Goal: Check status: Check status

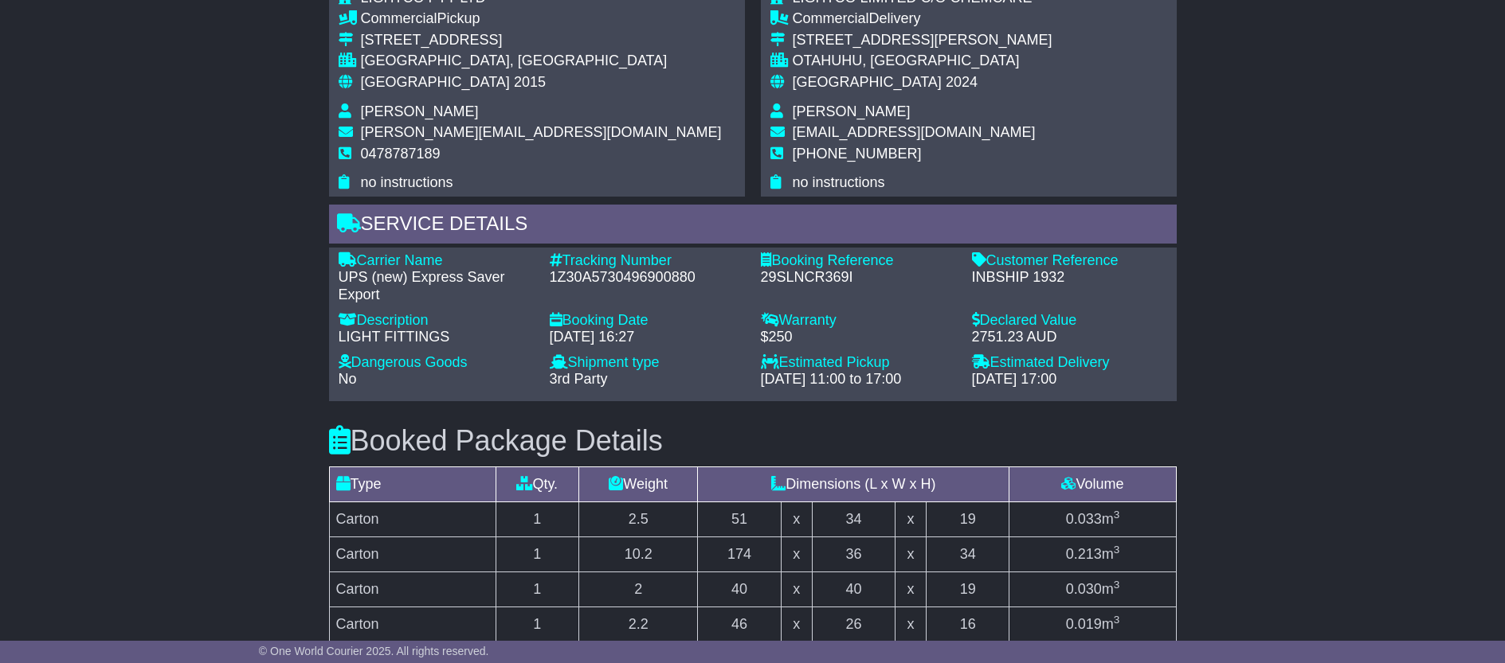
click at [1212, 280] on div "Email Download Tracking Pricing Insurance" at bounding box center [752, 274] width 1505 height 2240
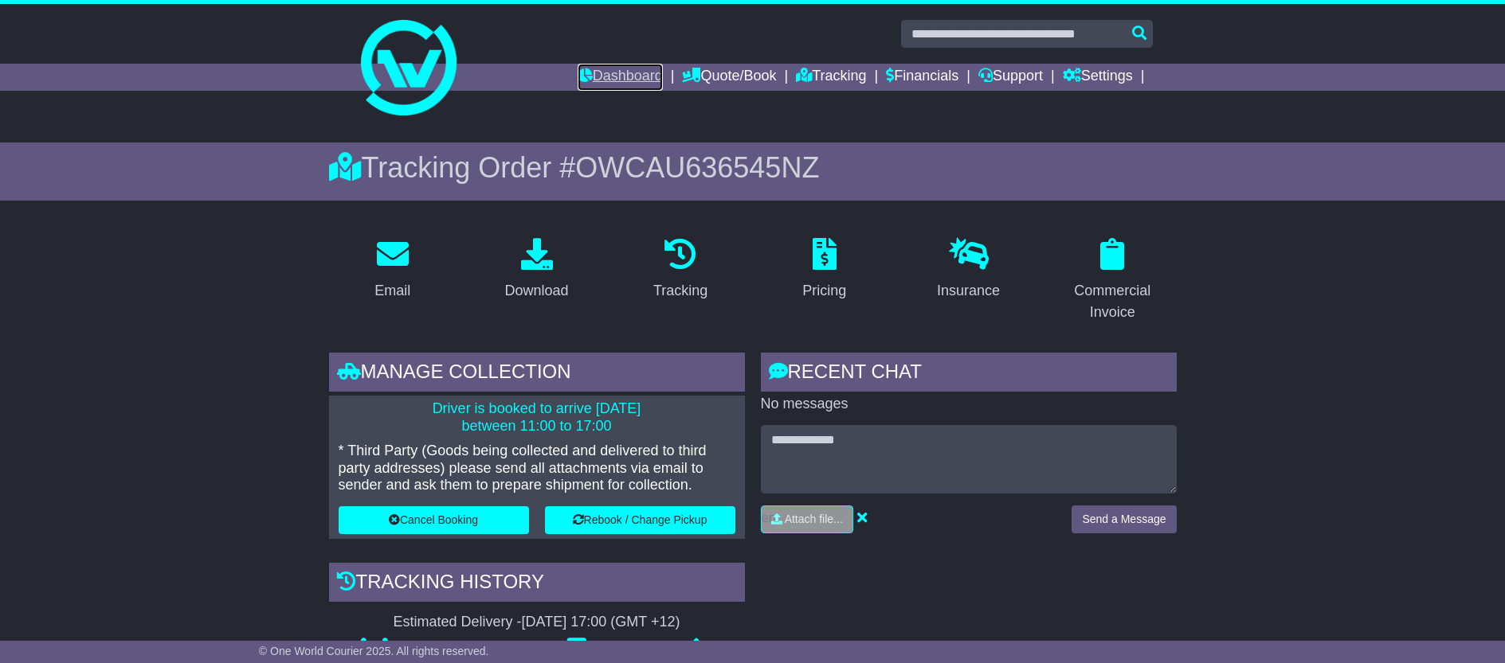
click at [608, 72] on link "Dashboard" at bounding box center [619, 77] width 85 height 27
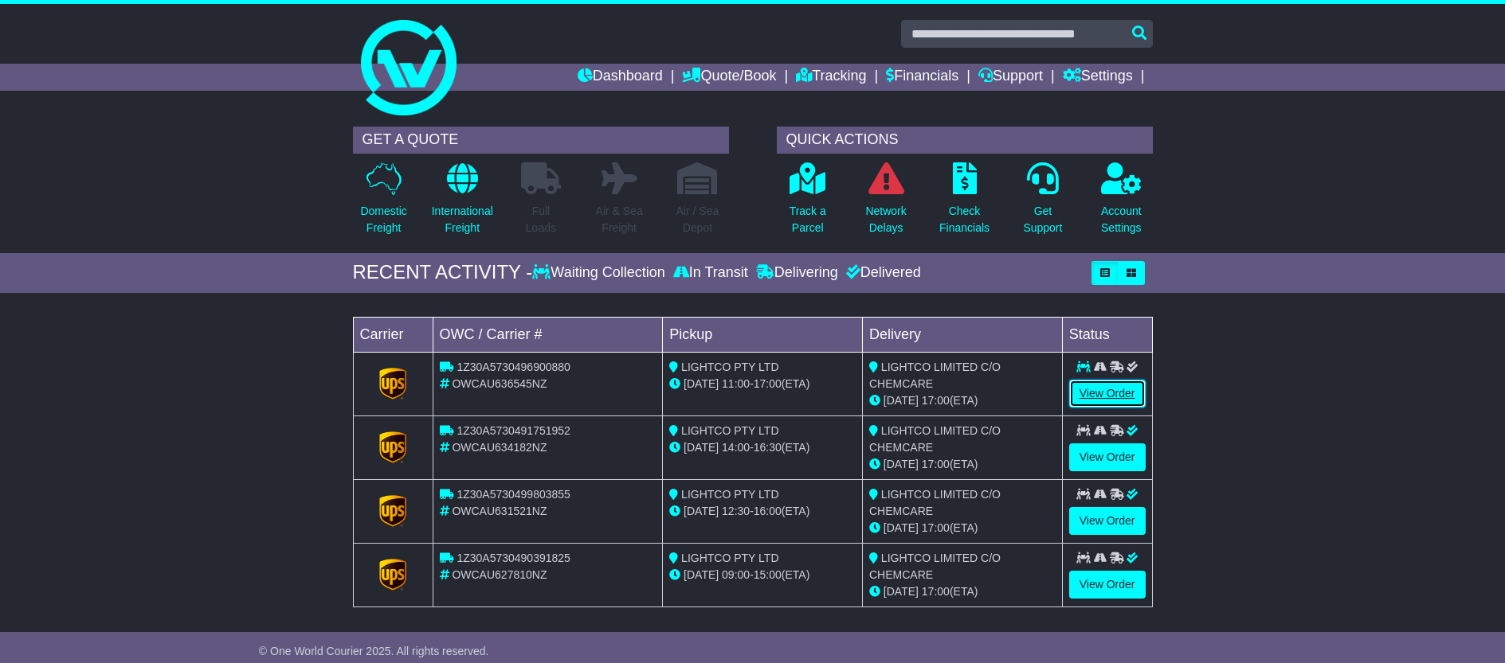
click at [1102, 394] on link "View Order" at bounding box center [1107, 394] width 76 height 28
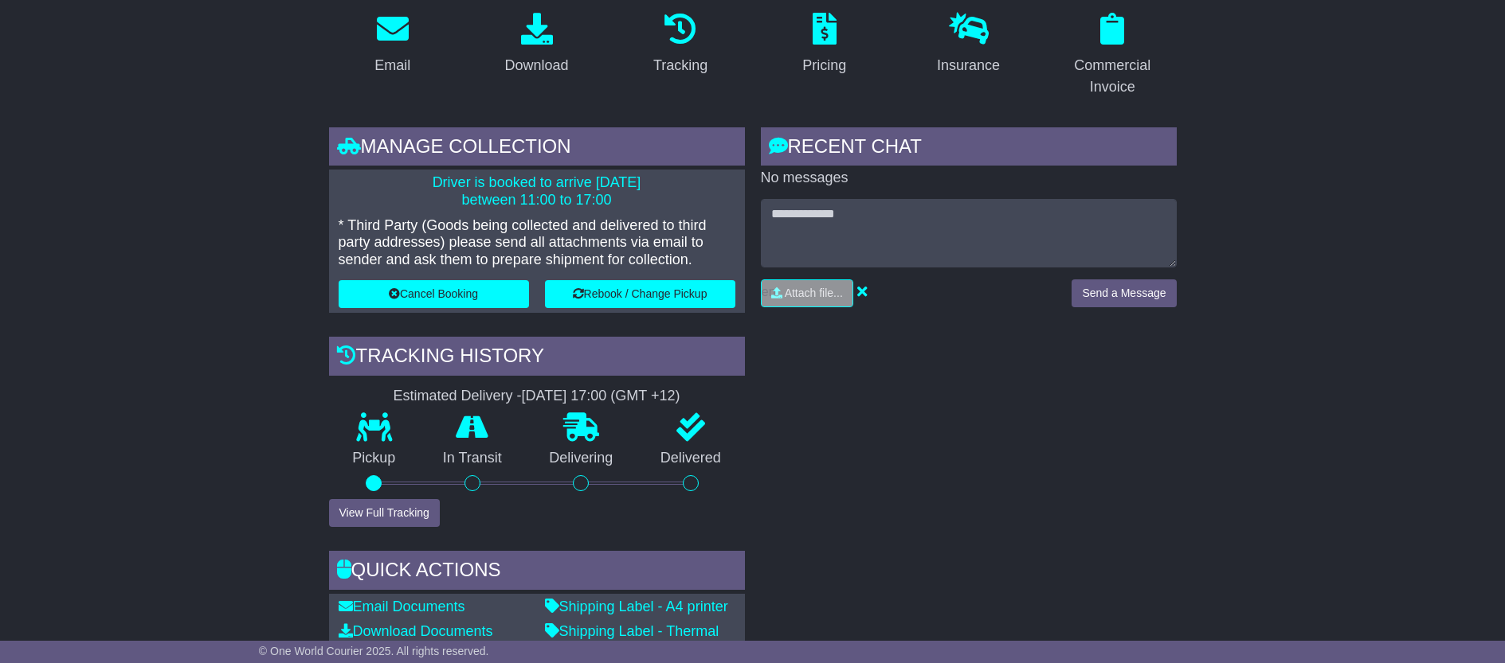
scroll to position [303, 0]
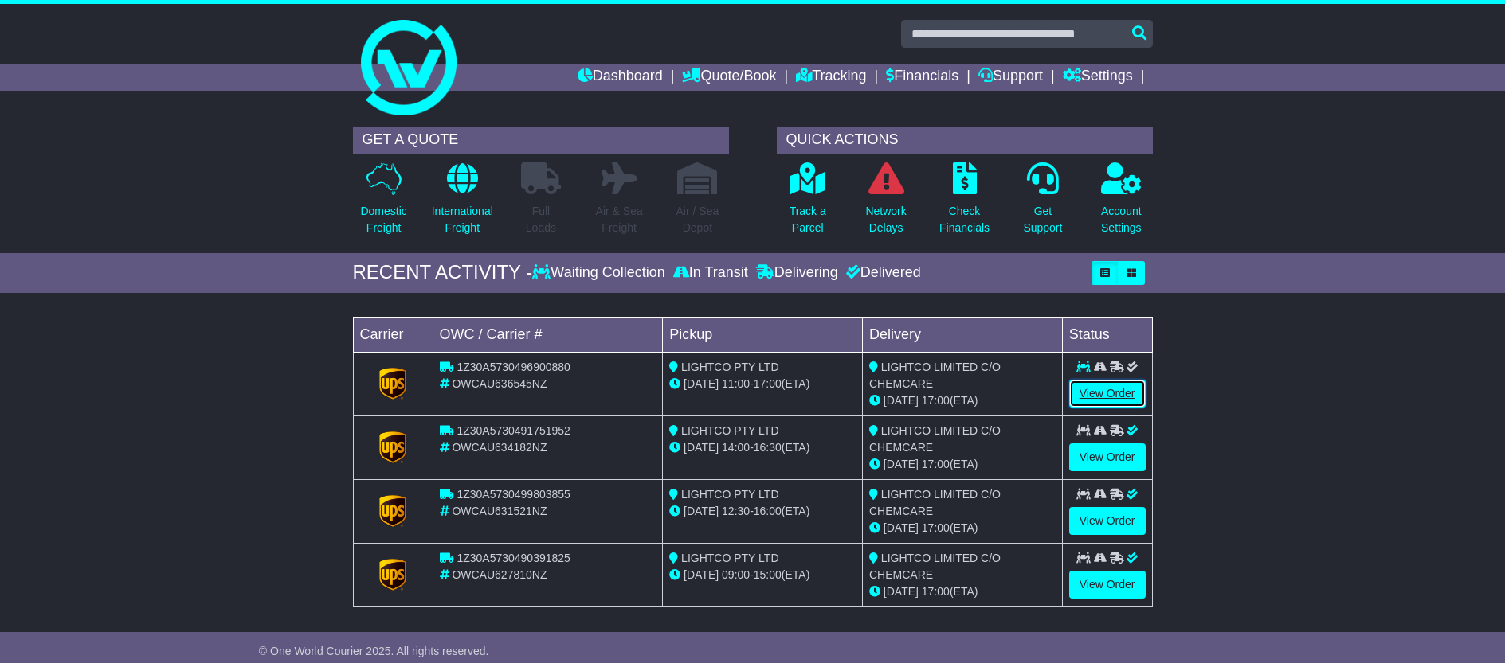
click at [1119, 390] on link "View Order" at bounding box center [1107, 394] width 76 height 28
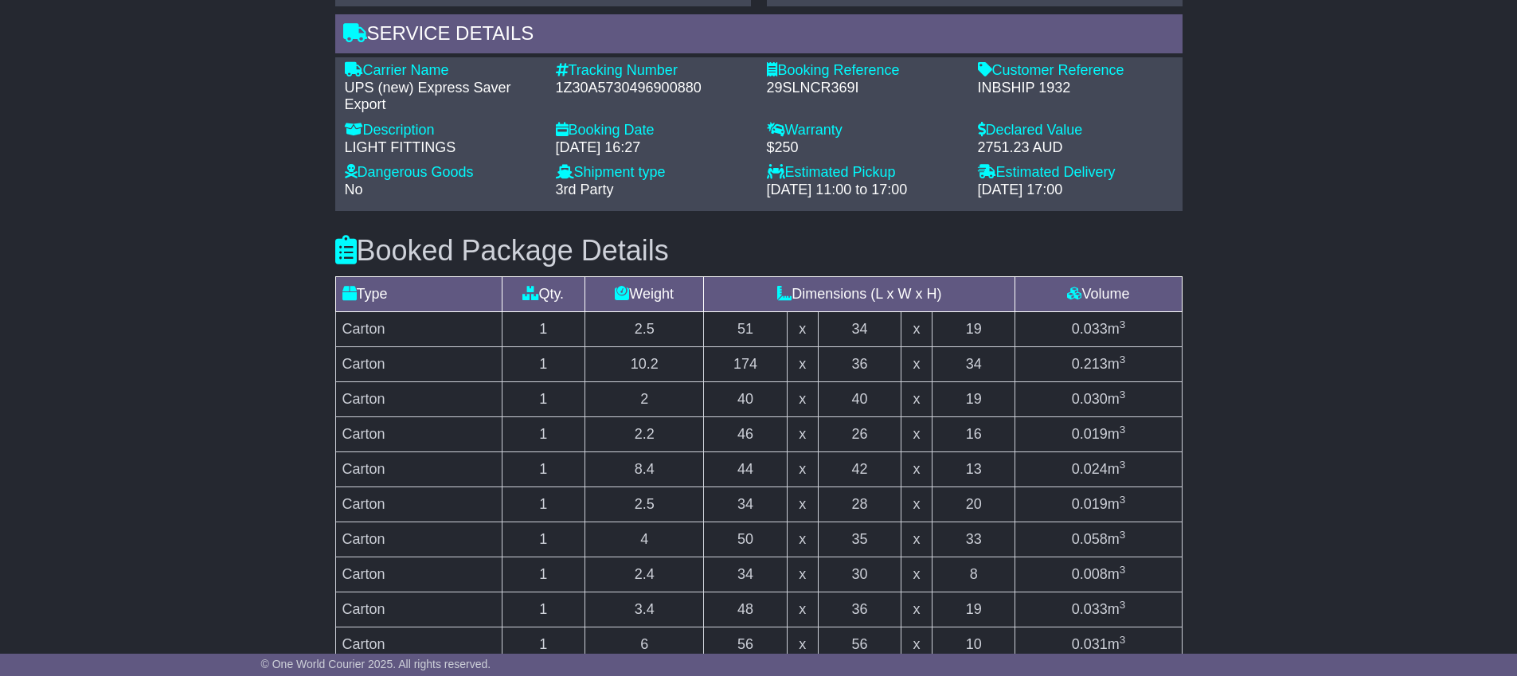
scroll to position [968, 0]
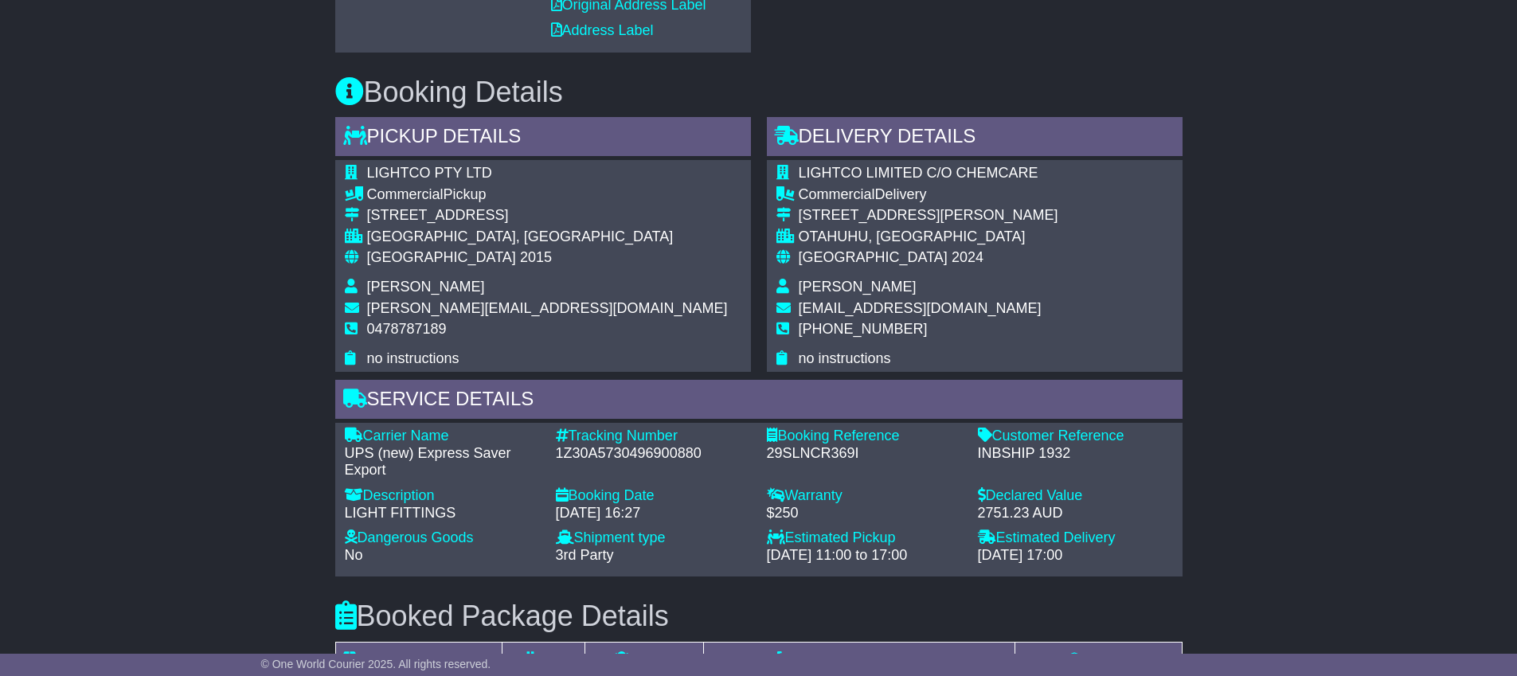
click at [621, 455] on div "1Z30A5730496900880" at bounding box center [653, 454] width 195 height 18
copy div "1Z30A5730496900880"
click at [560, 210] on div "LIGHTCO PTY LTD Commercial Pickup 116 QUEEN STREET BEACONSFIELD, NSW Australia …" at bounding box center [543, 266] width 416 height 212
click at [627, 451] on div "1Z30A5730496900880" at bounding box center [653, 454] width 195 height 18
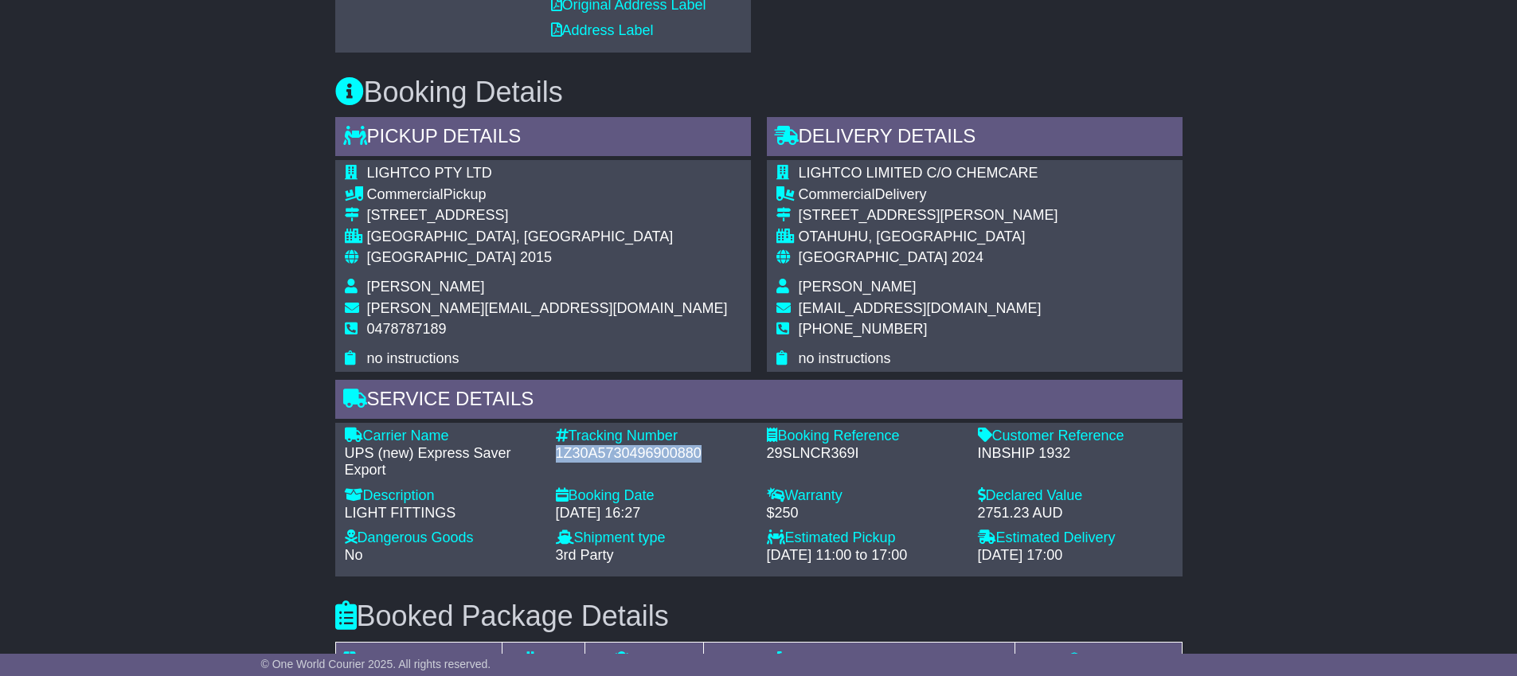
click at [627, 451] on div "1Z30A5730496900880" at bounding box center [653, 454] width 195 height 18
copy div "1Z30A5730496900880"
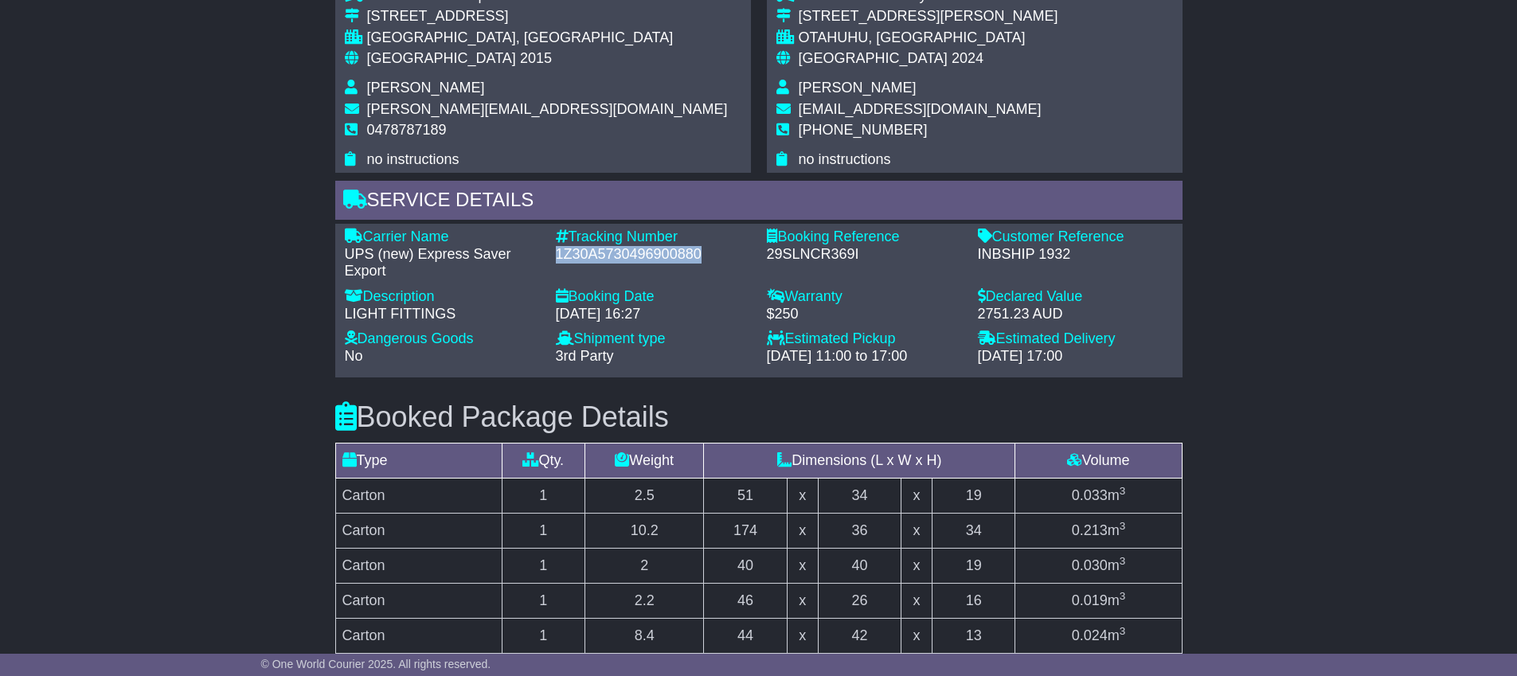
scroll to position [1227, 0]
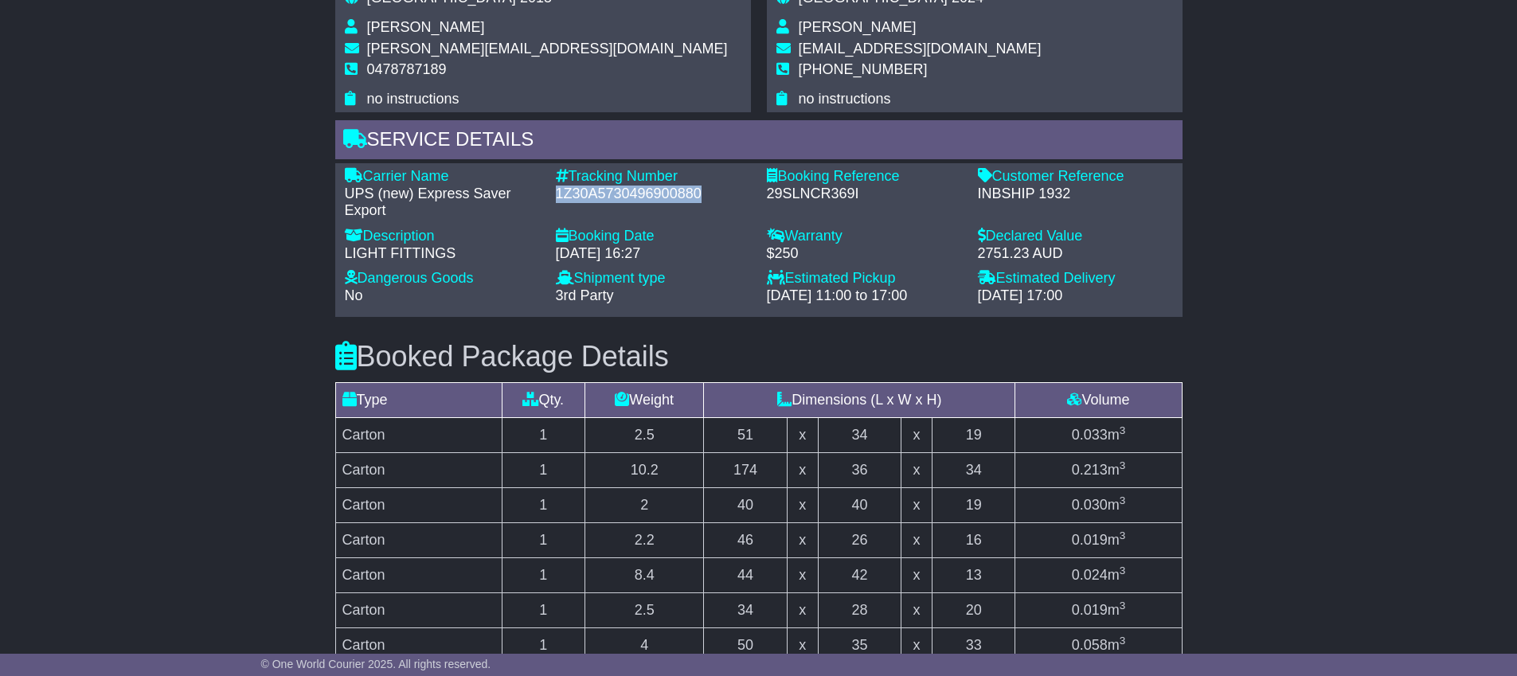
copy div "1Z30A5730496900880"
drag, startPoint x: 85, startPoint y: 214, endPoint x: 90, endPoint y: 205, distance: 10.7
click at [85, 214] on div "Email Download Tracking Pricing Insurance" at bounding box center [758, 190] width 1517 height 2240
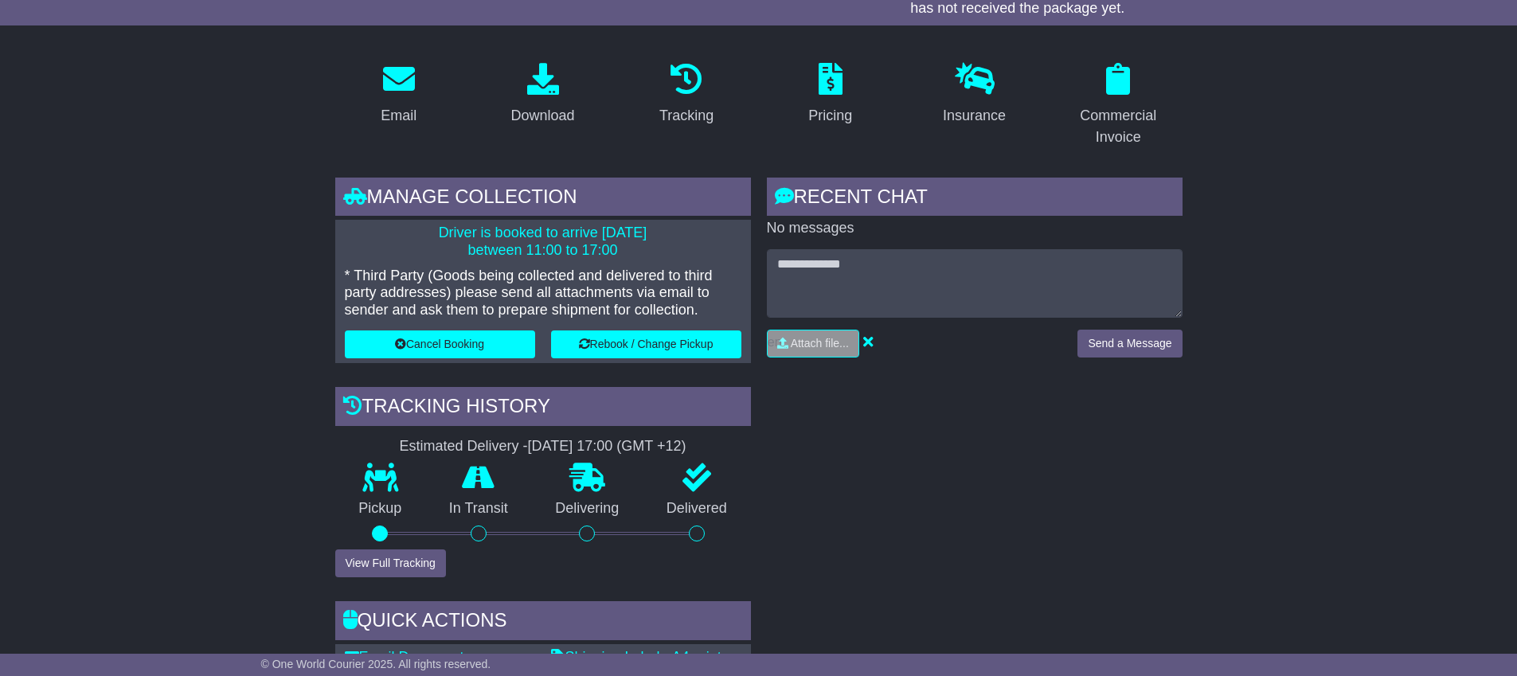
scroll to position [170, 0]
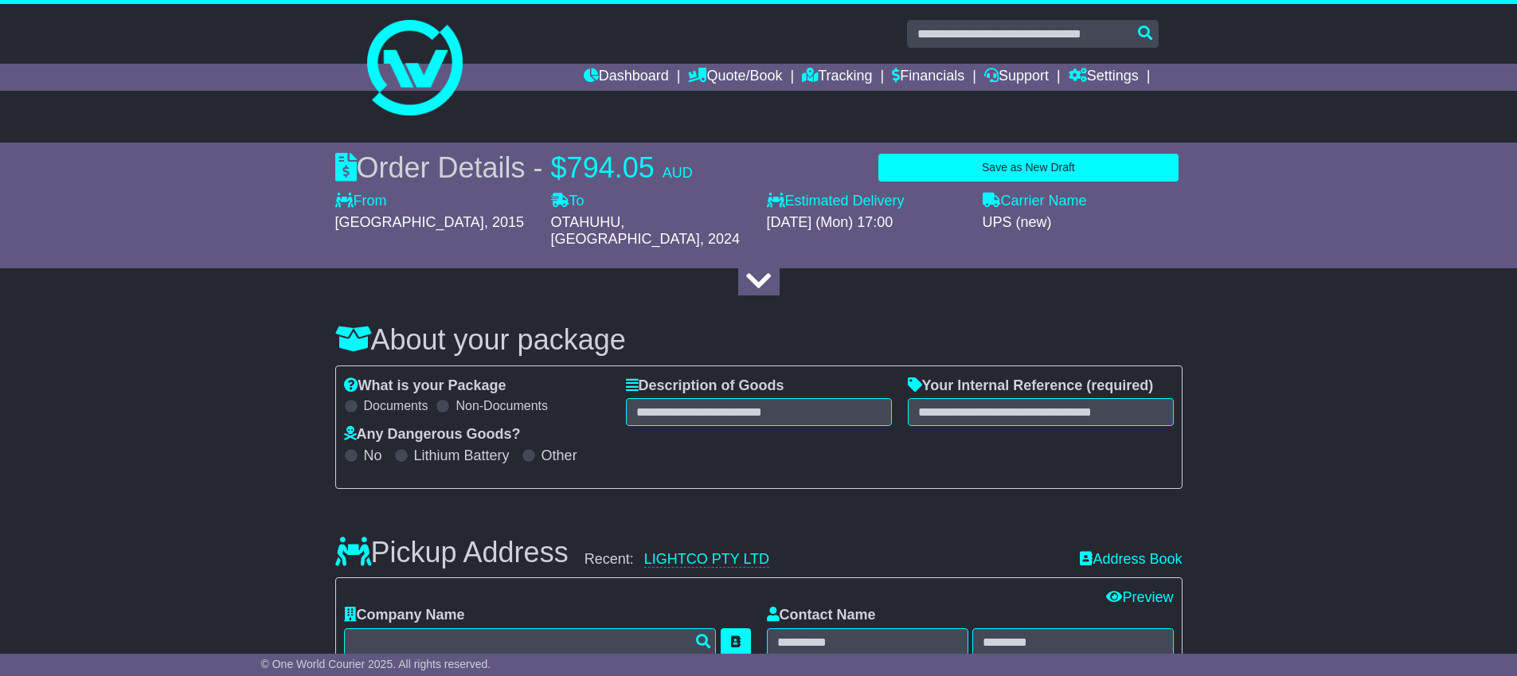
select select "***"
select select "*****"
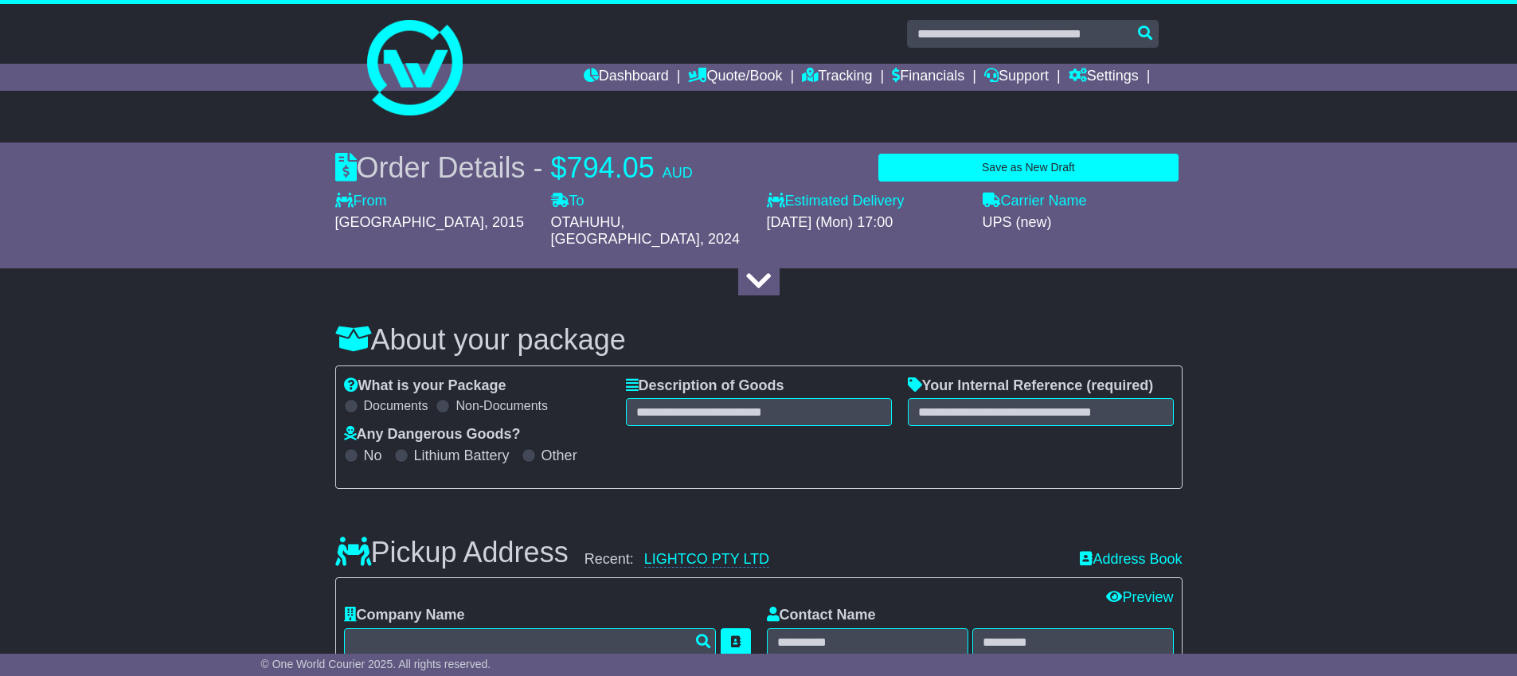
select select "*****"
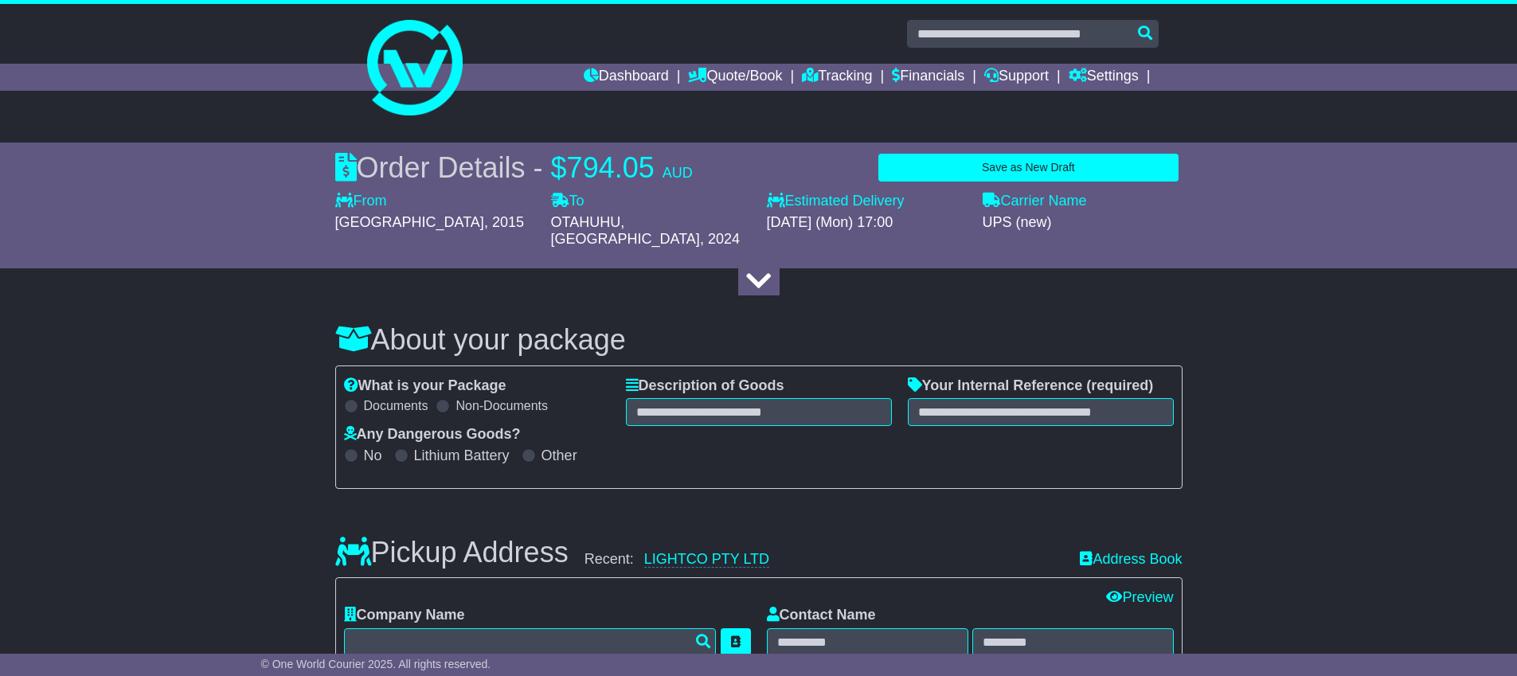
select select "*****"
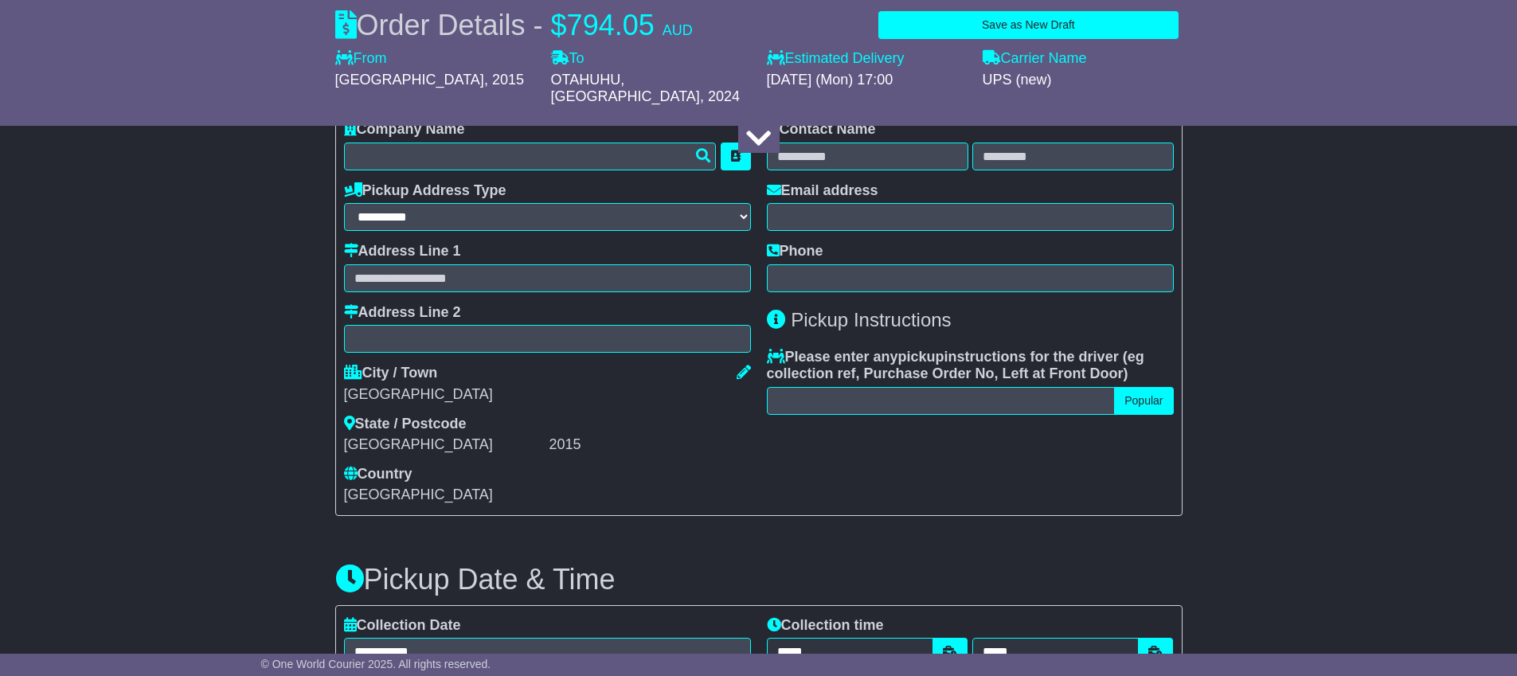
scroll to position [485, 0]
